Goal: Information Seeking & Learning: Find specific fact

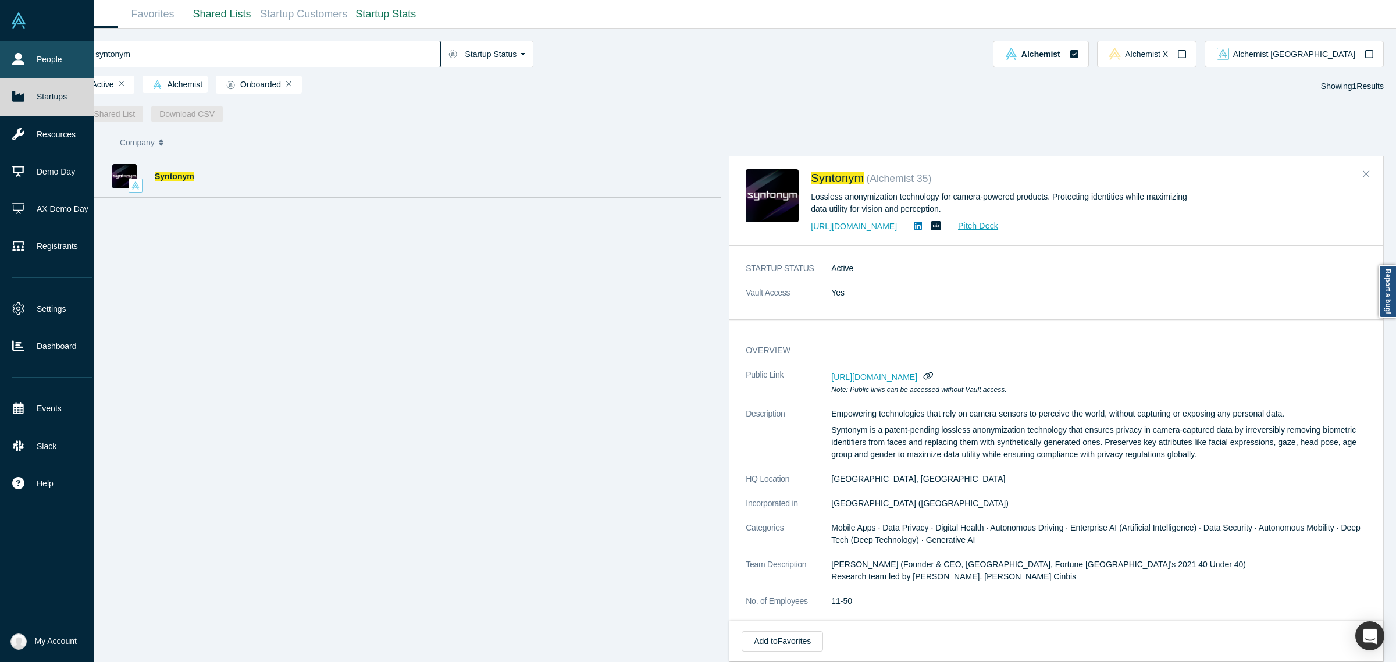
click at [13, 67] on link "People" at bounding box center [52, 59] width 105 height 37
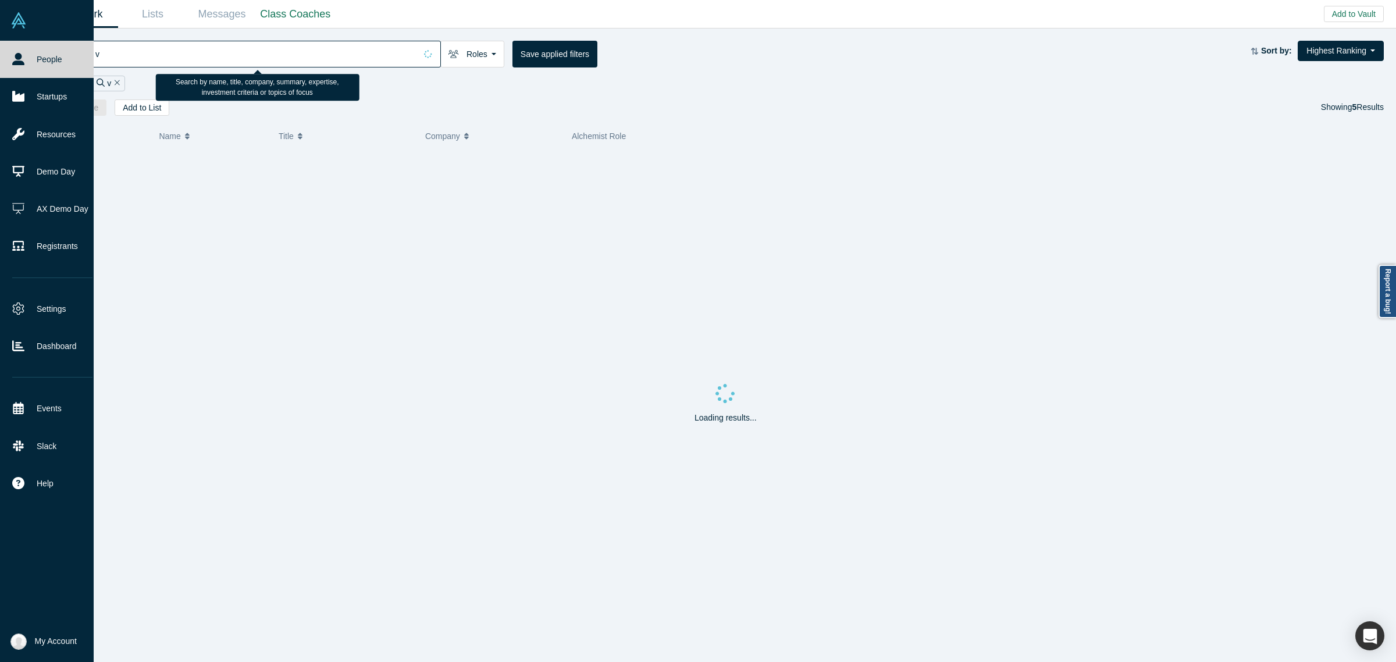
click at [193, 60] on input "v" at bounding box center [255, 53] width 322 height 27
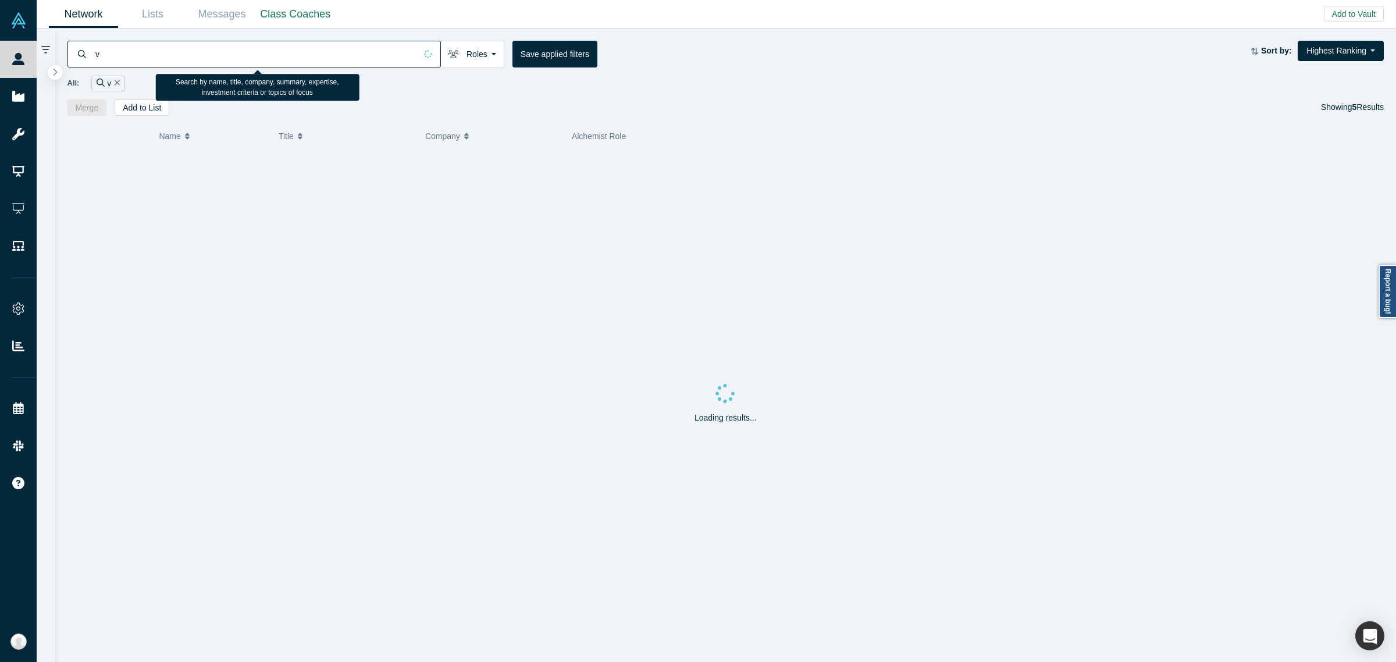
paste input "[EMAIL_ADDRESS][DOMAIN_NAME]"
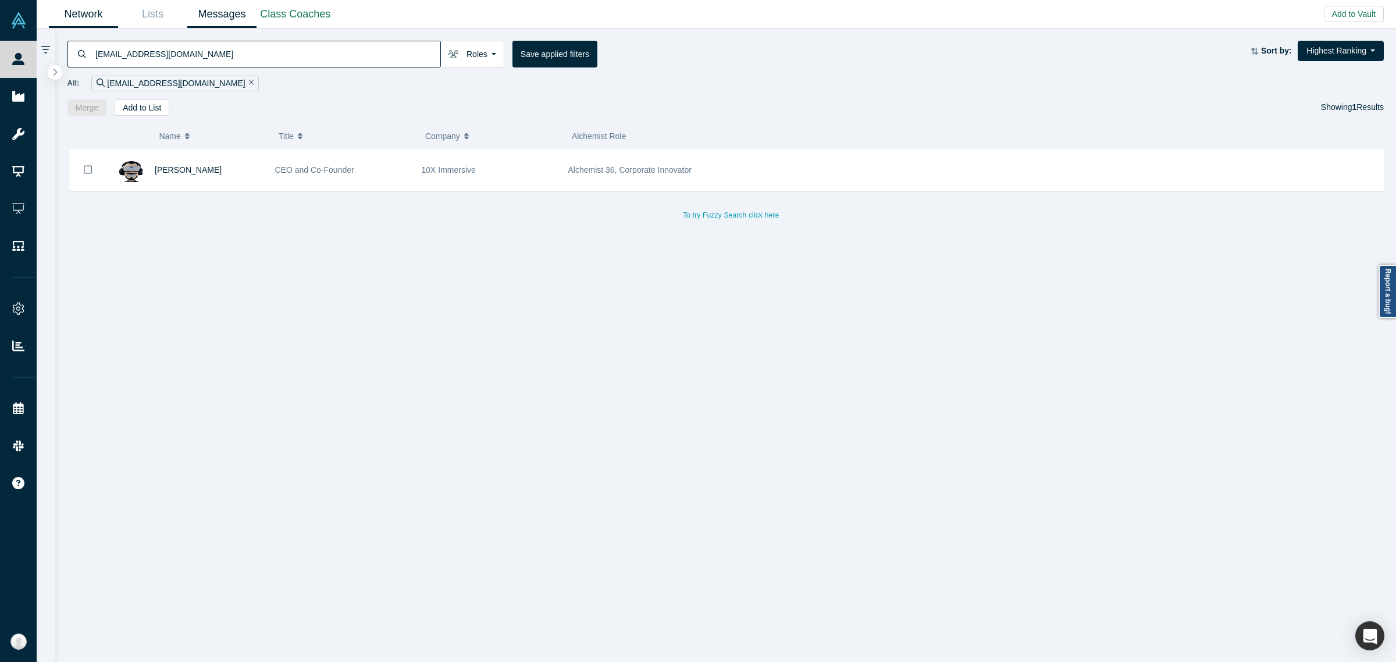
type input "[EMAIL_ADDRESS][DOMAIN_NAME]"
